Goal: Task Accomplishment & Management: Use online tool/utility

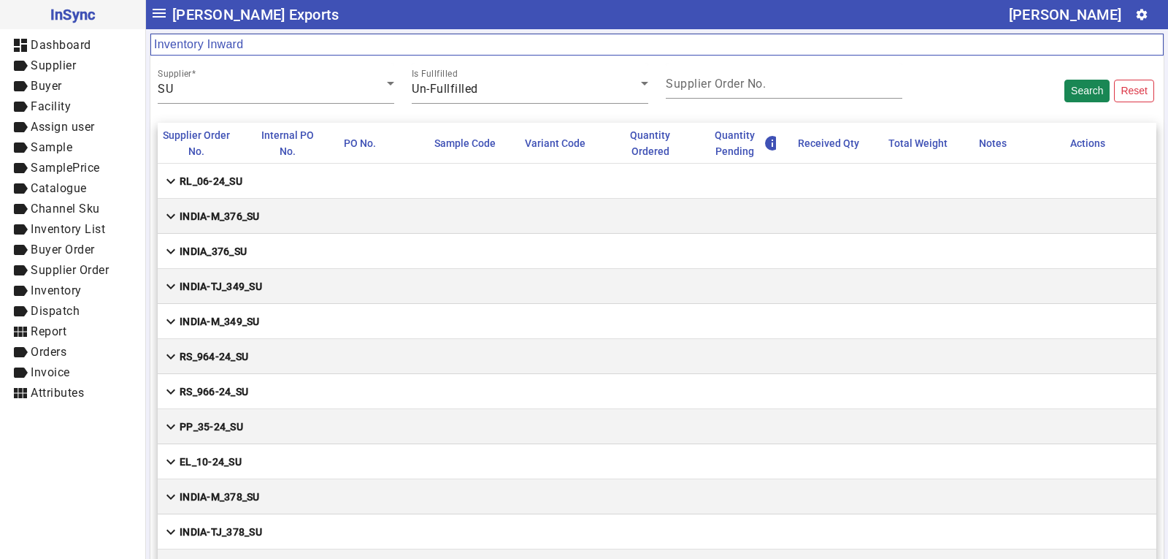
scroll to position [3067, 0]
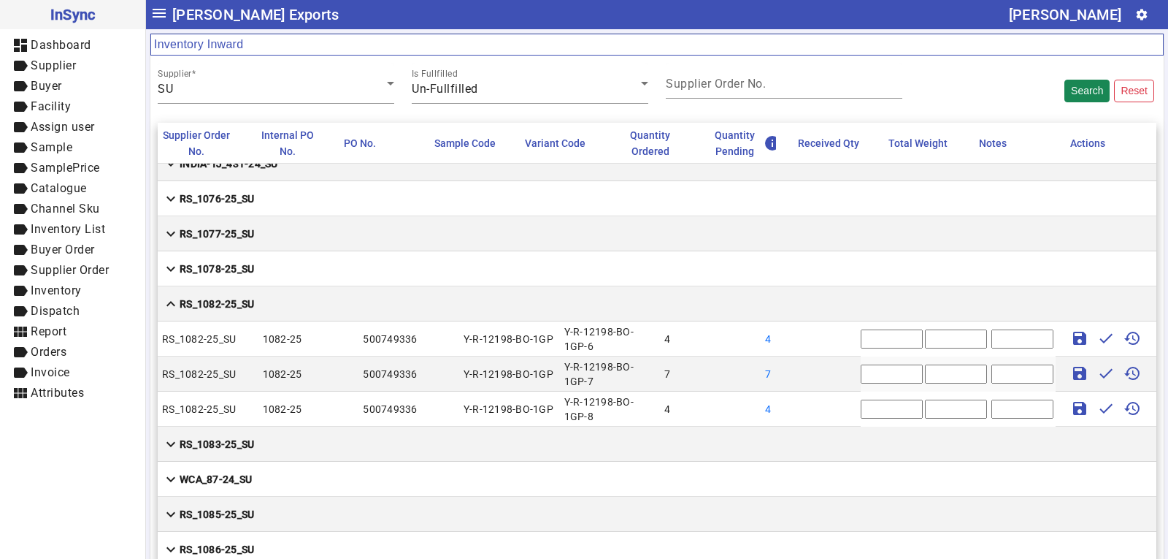
drag, startPoint x: 857, startPoint y: 338, endPoint x: 830, endPoint y: 337, distance: 26.3
click at [830, 337] on mat-row "RS_1082-25_SU 1082-25 500749336 Y-R-12198-BO-1GP Y-R-12198-BO-1GP-6 4 4 * save …" at bounding box center [657, 338] width 999 height 35
type input "*"
drag, startPoint x: 846, startPoint y: 372, endPoint x: 834, endPoint y: 372, distance: 12.4
click at [834, 372] on mat-row "RS_1082-25_SU 1082-25 500749336 Y-R-12198-BO-1GP Y-R-12198-BO-1GP-7 7 7 * save …" at bounding box center [657, 373] width 999 height 35
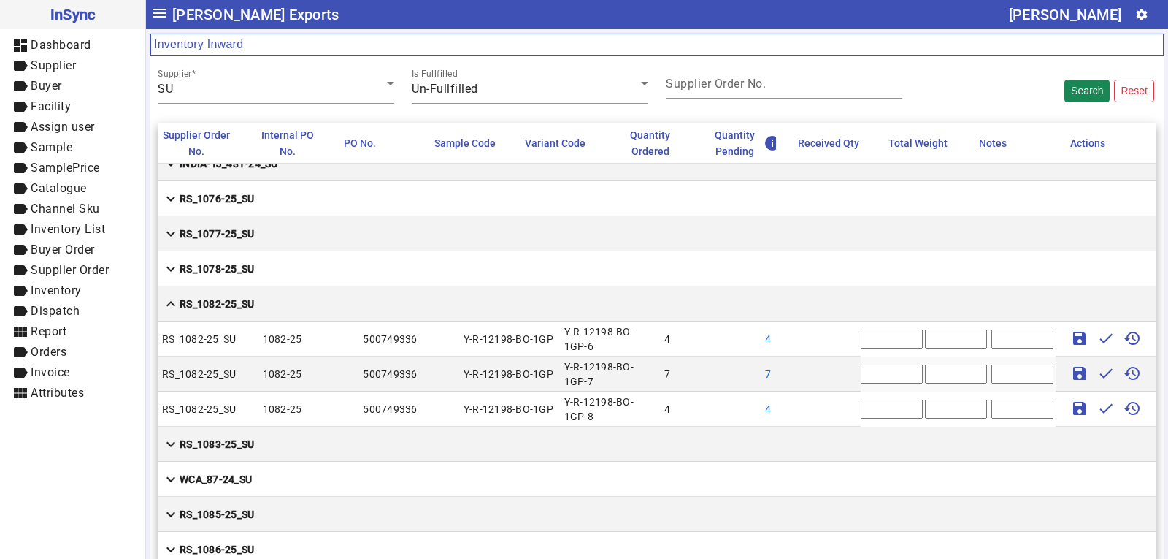
type input "*"
click at [833, 410] on mat-row "RS_1082-25_SU 1082-25 500749336 Y-R-12198-BO-1GP Y-R-12198-BO-1GP-8 4 4 * save …" at bounding box center [657, 408] width 999 height 35
type input "*"
drag, startPoint x: 854, startPoint y: 335, endPoint x: 839, endPoint y: 338, distance: 15.6
click at [839, 338] on mat-row "RS_1082-25_SU 1082-25 500749336 Y-R-12198-BO-1GP Y-R-12198-BO-1GP-6 4 4 * save …" at bounding box center [657, 338] width 999 height 35
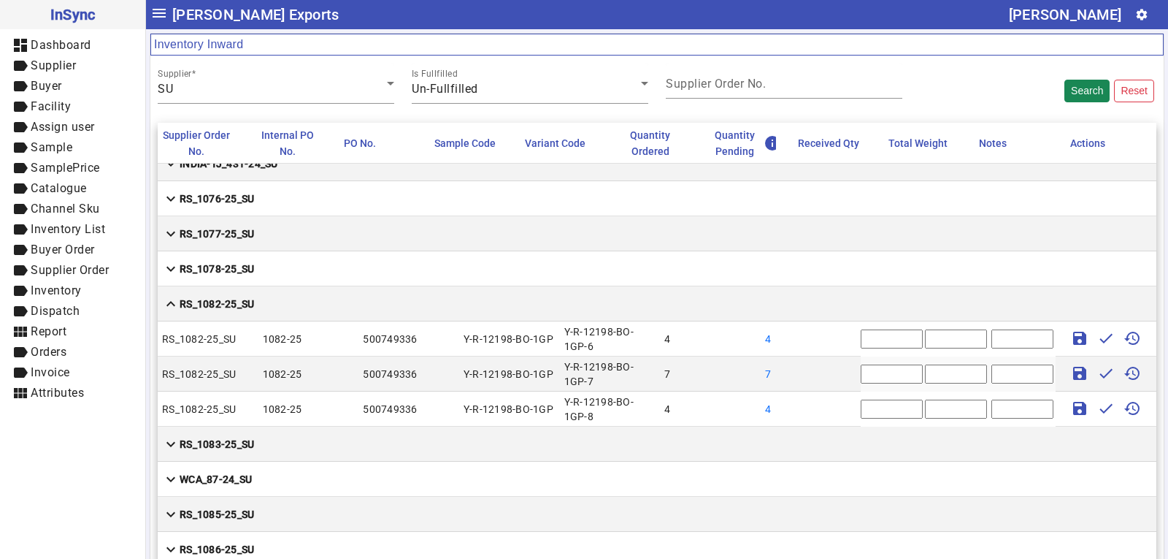
type input "*"
drag, startPoint x: 860, startPoint y: 371, endPoint x: 836, endPoint y: 375, distance: 24.4
click at [836, 375] on mat-row "RS_1082-25_SU 1082-25 500749336 Y-R-12198-BO-1GP Y-R-12198-BO-1GP-7 7 7 * save …" at bounding box center [657, 373] width 999 height 35
type input "*"
click at [992, 341] on input "text" at bounding box center [1023, 338] width 62 height 19
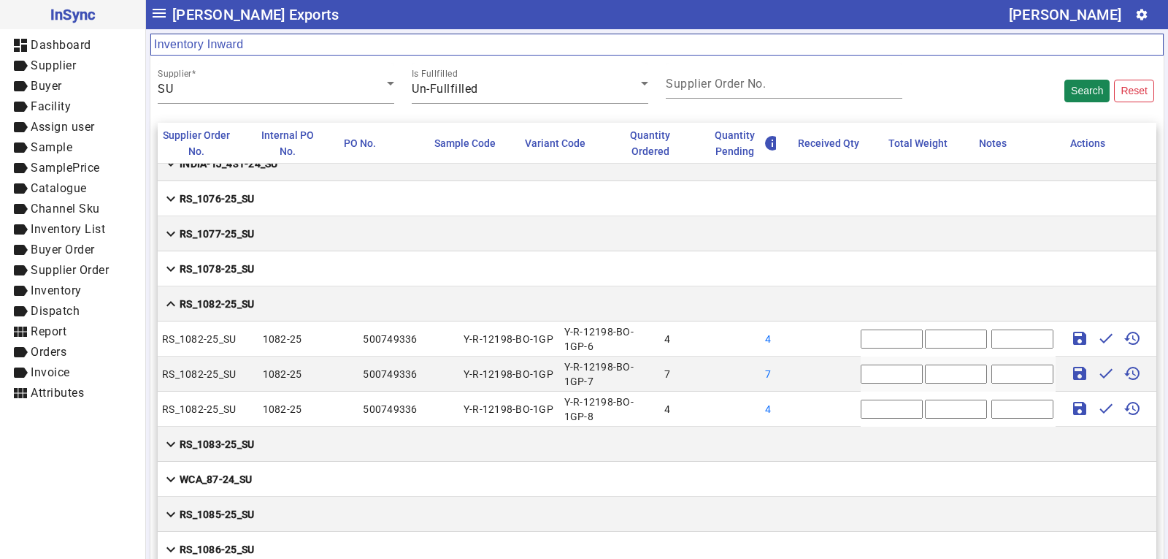
click at [992, 339] on input "text" at bounding box center [1023, 338] width 62 height 19
type input "******"
click at [925, 337] on input "text" at bounding box center [956, 338] width 62 height 19
type input "*****"
click at [930, 414] on input "text" at bounding box center [956, 408] width 62 height 19
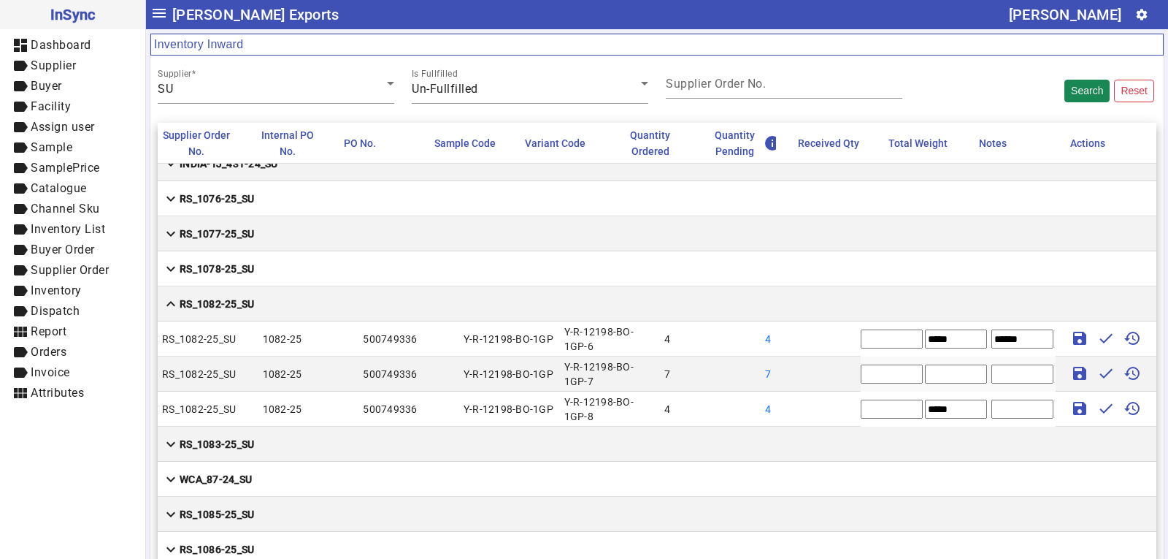
type input "*****"
click at [925, 369] on input "text" at bounding box center [956, 373] width 62 height 19
click at [925, 370] on input "text" at bounding box center [956, 373] width 62 height 19
type input "****"
drag, startPoint x: 1015, startPoint y: 338, endPoint x: 971, endPoint y: 340, distance: 43.8
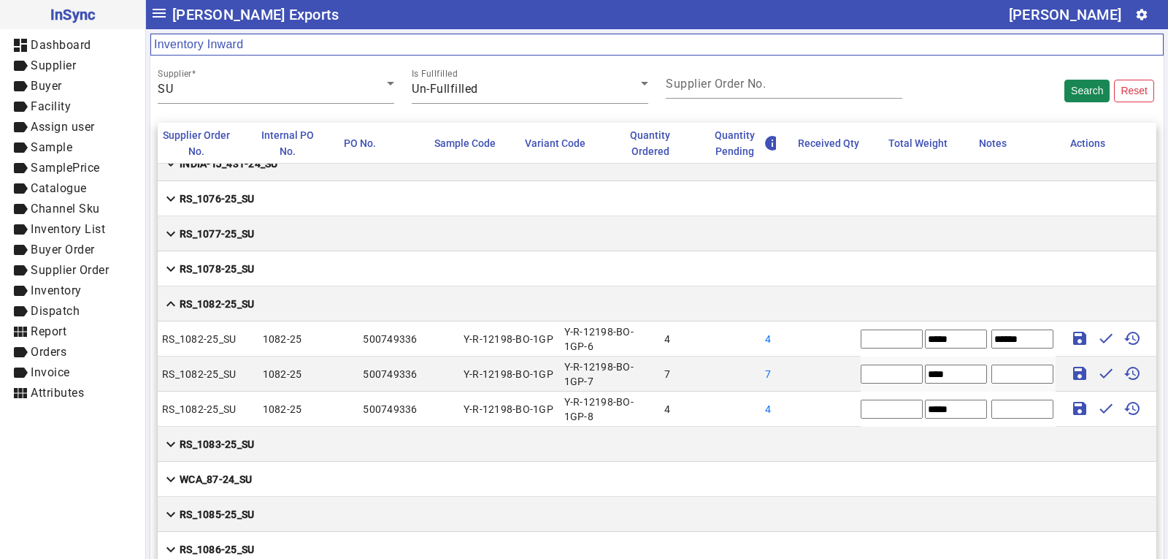
click at [971, 340] on mat-row "RS_1082-25_SU 1082-25 500749336 Y-R-12198-BO-1GP Y-R-12198-BO-1GP-6 4 4 * *****…" at bounding box center [657, 338] width 999 height 35
click at [1071, 340] on mat-icon "save" at bounding box center [1080, 338] width 18 height 18
click at [1071, 375] on mat-icon "save" at bounding box center [1080, 373] width 18 height 18
click at [1071, 402] on mat-icon "save" at bounding box center [1080, 408] width 18 height 18
type input "*"
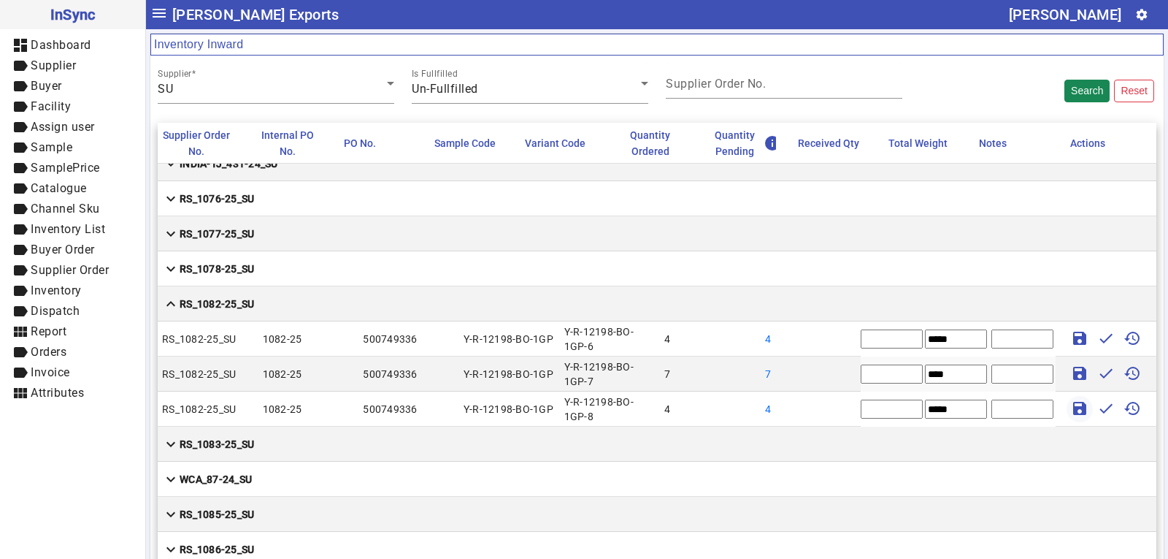
type input "*"
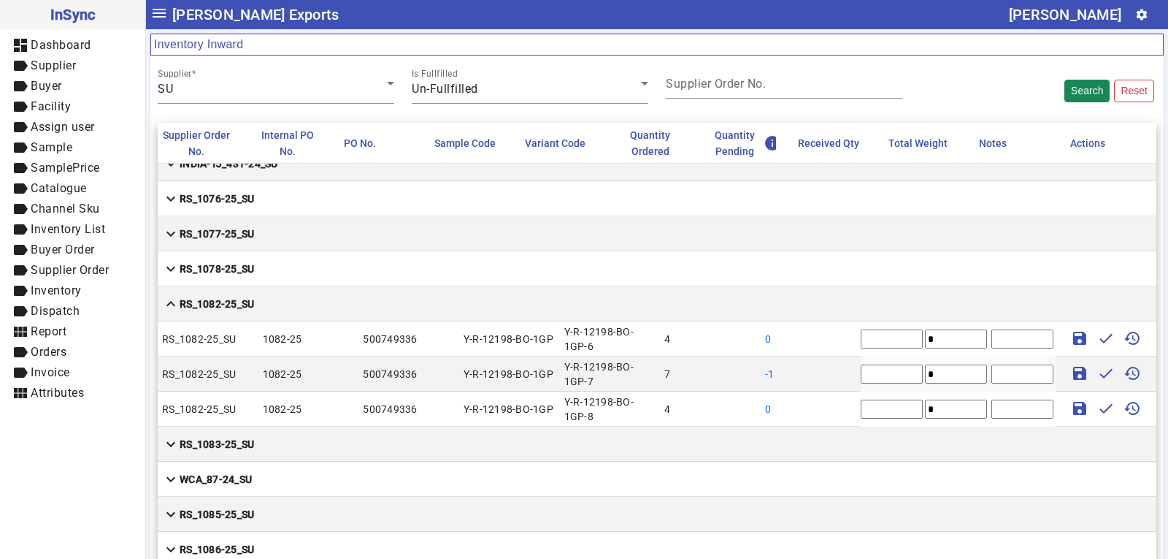
click at [264, 270] on mat-cell "expand_more RS_1078-25_SU" at bounding box center [657, 268] width 999 height 35
